Goal: Transaction & Acquisition: Purchase product/service

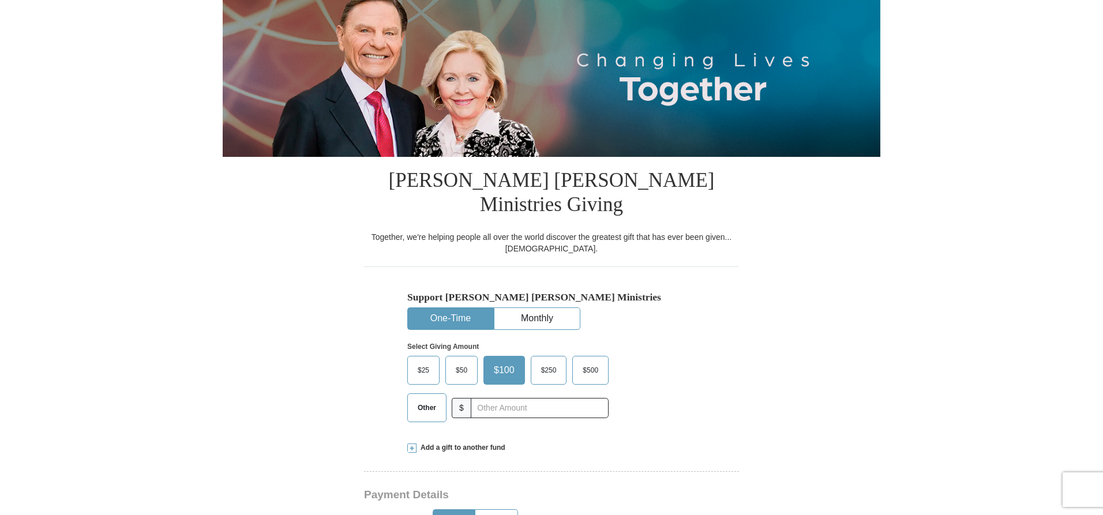
scroll to position [173, 0]
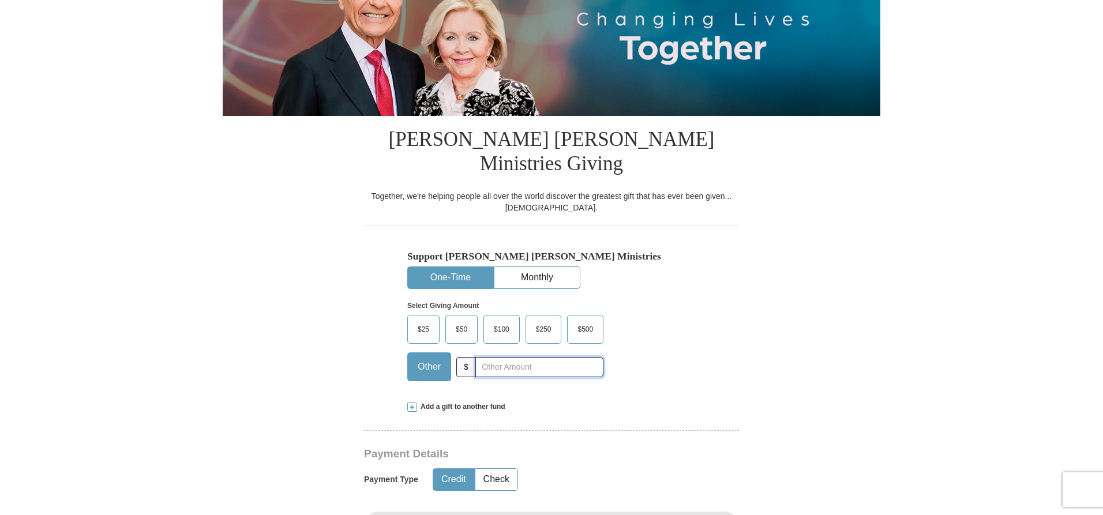
click at [479, 357] on input "text" at bounding box center [539, 367] width 128 height 20
type input "1000"
click at [685, 324] on div "Select Giving Amount Amount must be a valid number The total gift cannot be les…" at bounding box center [551, 339] width 288 height 101
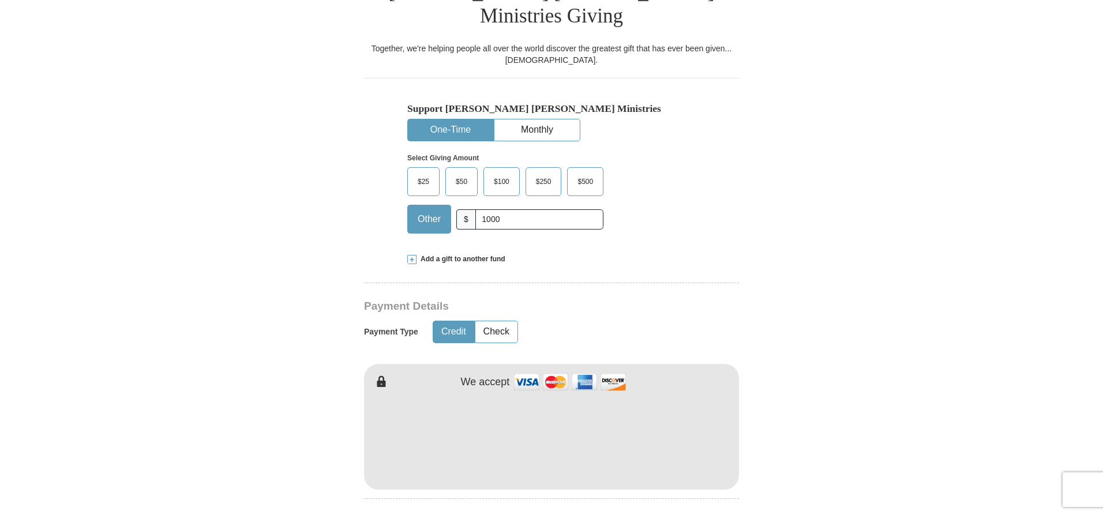
scroll to position [346, 0]
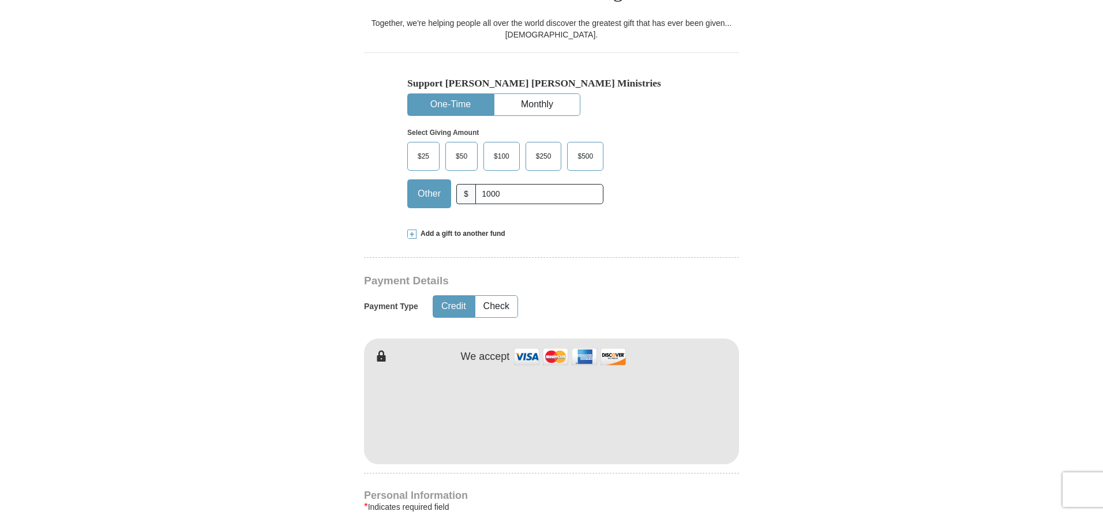
click at [460, 296] on button "Credit" at bounding box center [453, 306] width 41 height 21
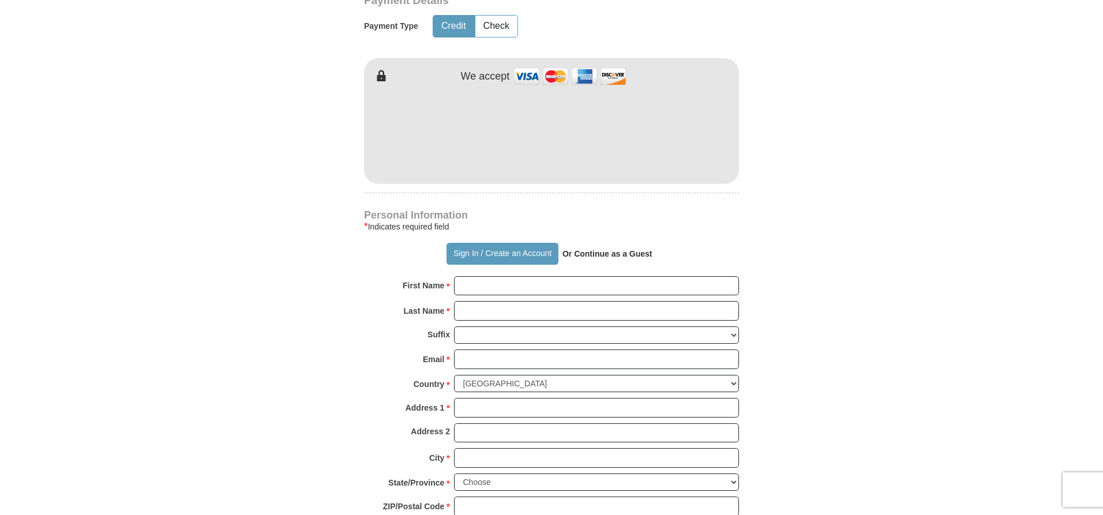
scroll to position [635, 0]
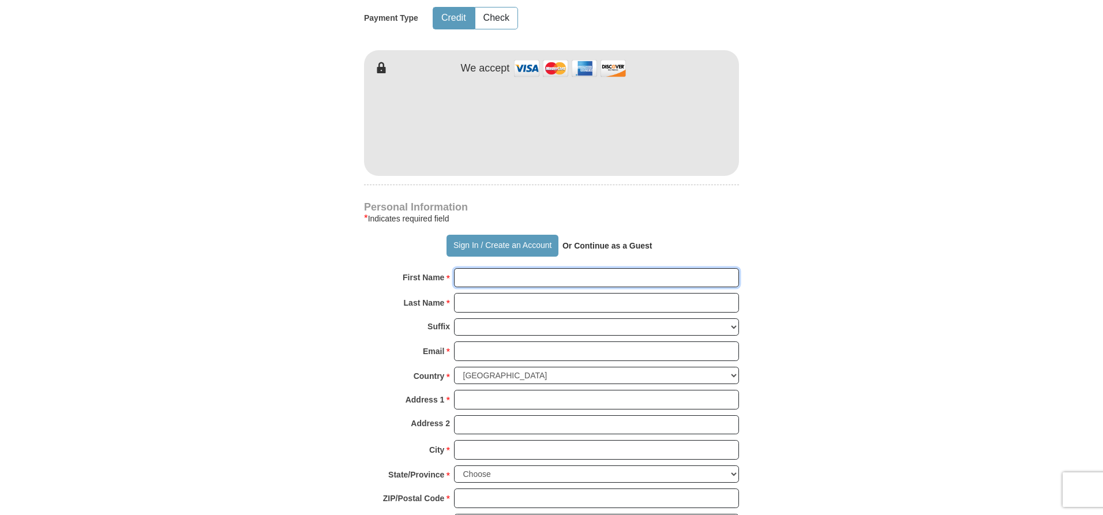
click at [504, 268] on input "First Name *" at bounding box center [596, 278] width 285 height 20
type input "[PERSON_NAME]"
click at [501, 293] on input "Last Name *" at bounding box center [596, 303] width 285 height 20
type input "[PERSON_NAME]"
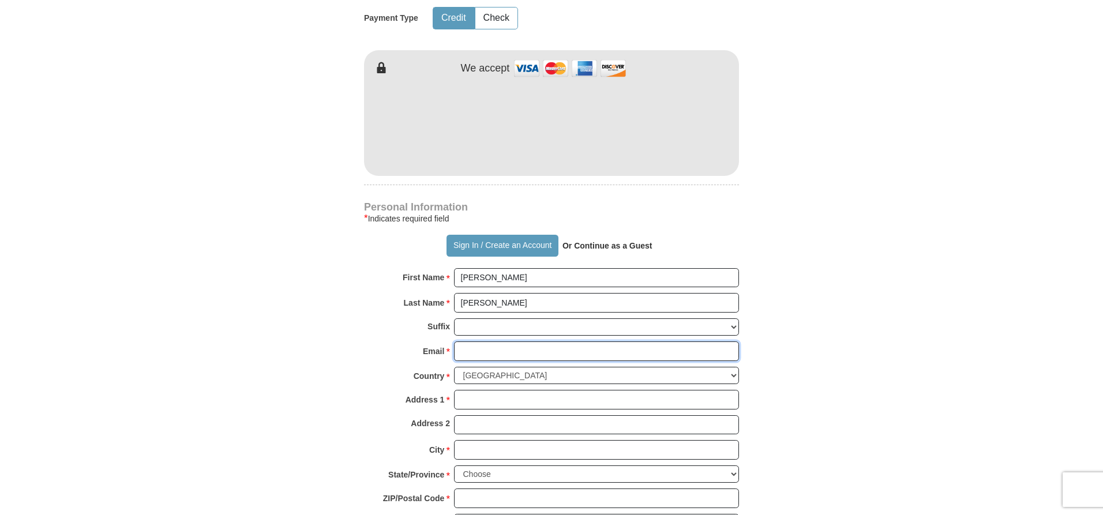
click at [489, 341] on input "Email *" at bounding box center [596, 351] width 285 height 20
type input "[EMAIL_ADDRESS][DOMAIN_NAME]"
type input "[STREET_ADDRESS][US_STATE]"
type input "[GEOGRAPHIC_DATA]"
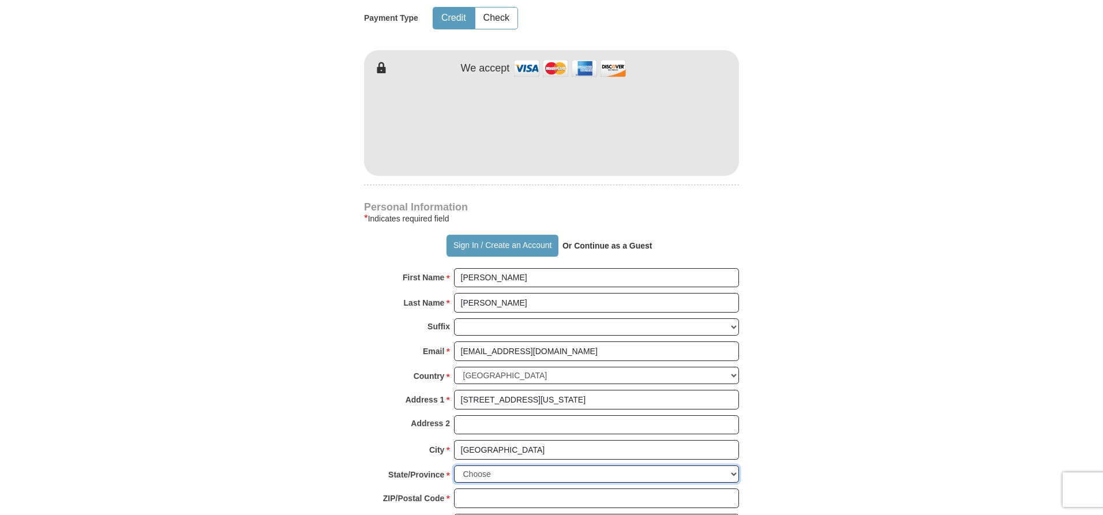
select select "CA"
type input "90004-5906"
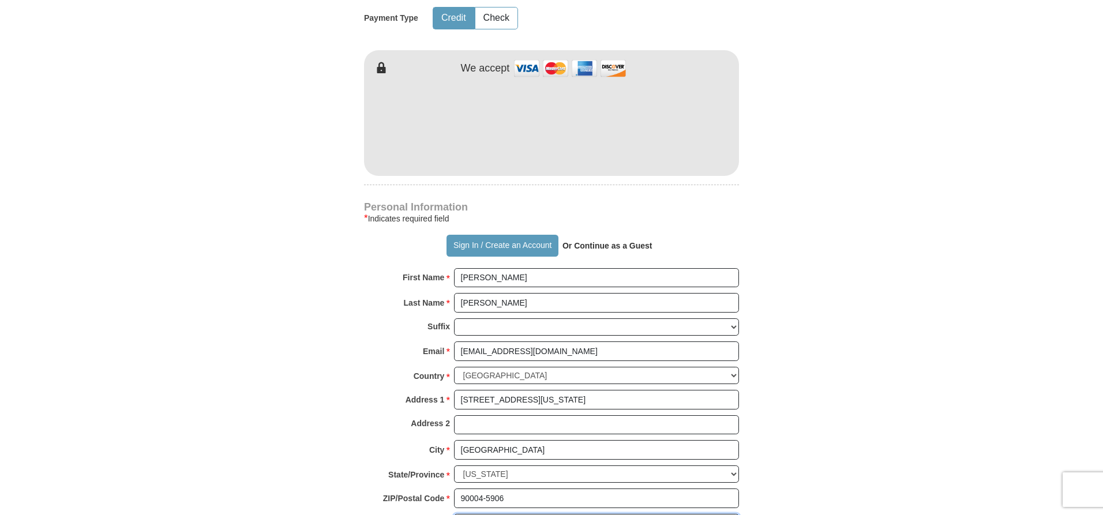
type input "3109744922"
click at [549, 390] on input "[STREET_ADDRESS][US_STATE]" at bounding box center [596, 400] width 285 height 20
type input "2"
type input "[STREET_ADDRESS]"
click at [510, 440] on input "[GEOGRAPHIC_DATA]" at bounding box center [596, 450] width 285 height 20
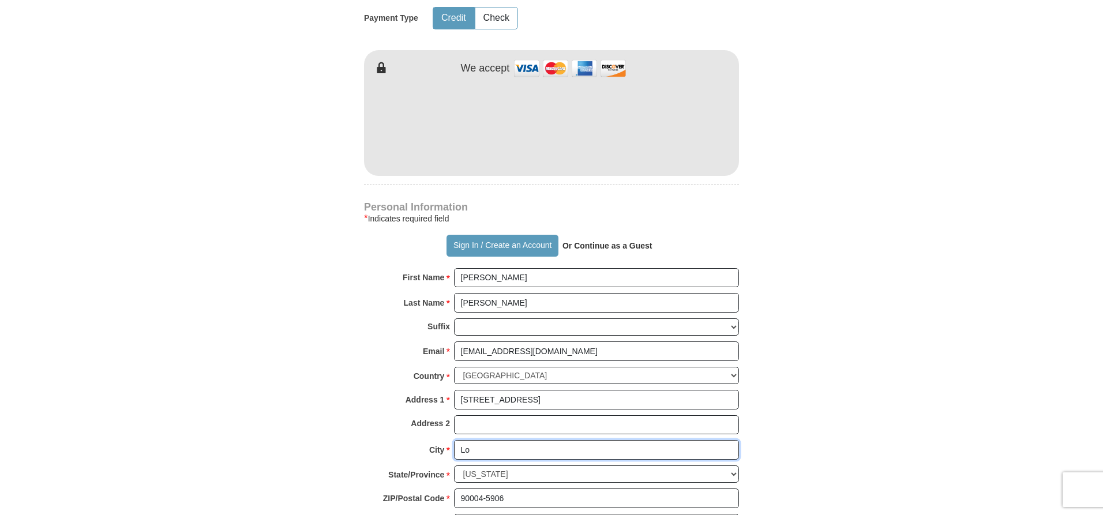
type input "L"
type input "[PERSON_NAME]"
click at [516, 489] on input "90004-5906" at bounding box center [596, 499] width 285 height 20
type input "9"
type input "90746"
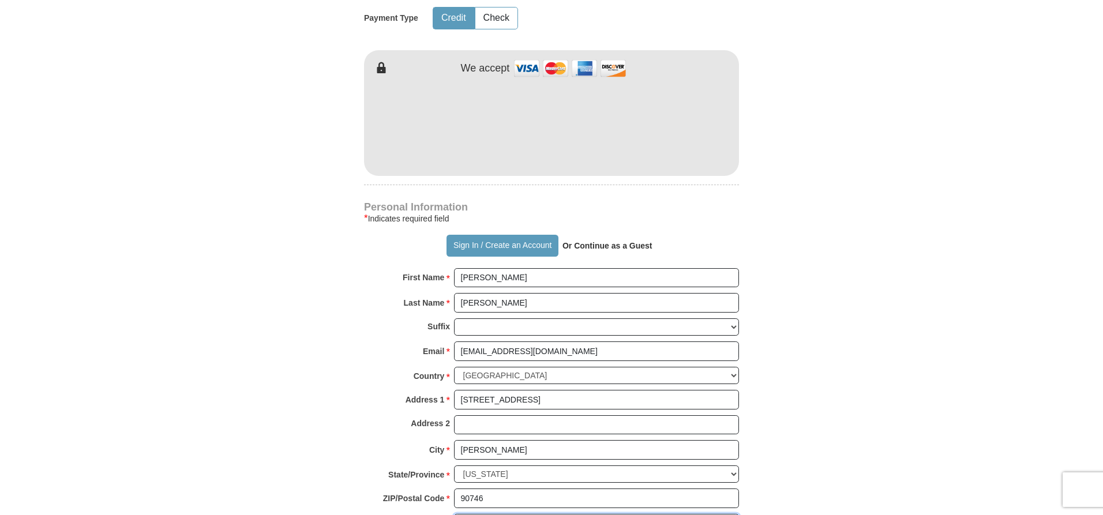
click at [513, 514] on input "3109744922" at bounding box center [596, 524] width 285 height 20
type input "3"
type input "3233382335"
click at [921, 383] on body "Sign In Already have an account? Sign in for faster giving. Don't have an accou…" at bounding box center [551, 486] width 1103 height 2242
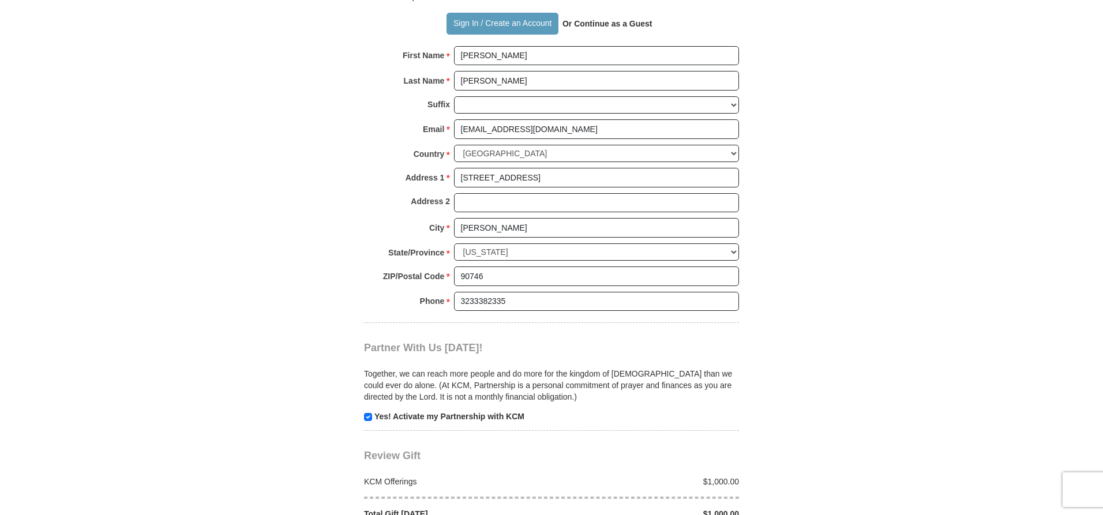
scroll to position [923, 0]
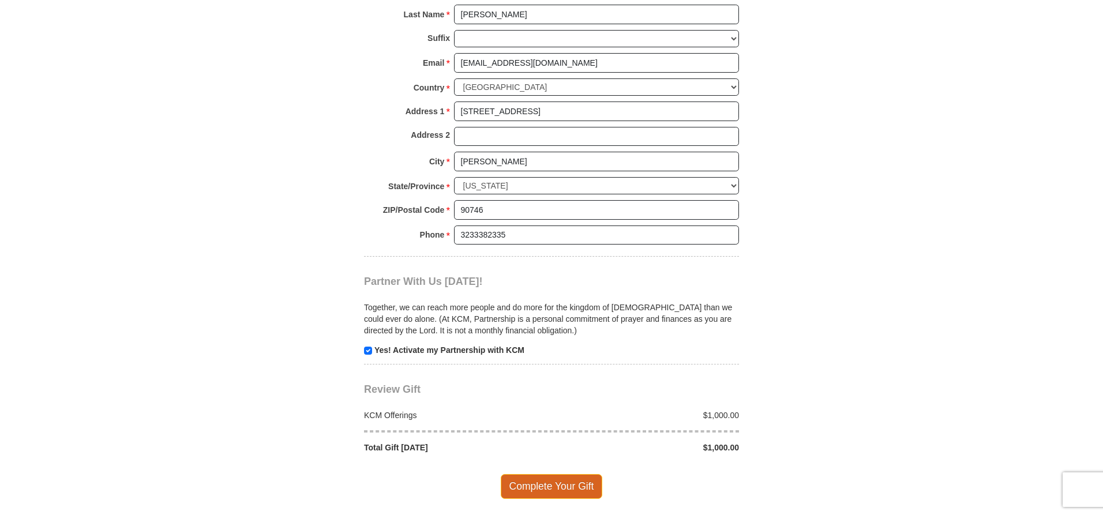
click at [569, 474] on span "Complete Your Gift" at bounding box center [552, 486] width 102 height 24
